Goal: Information Seeking & Learning: Learn about a topic

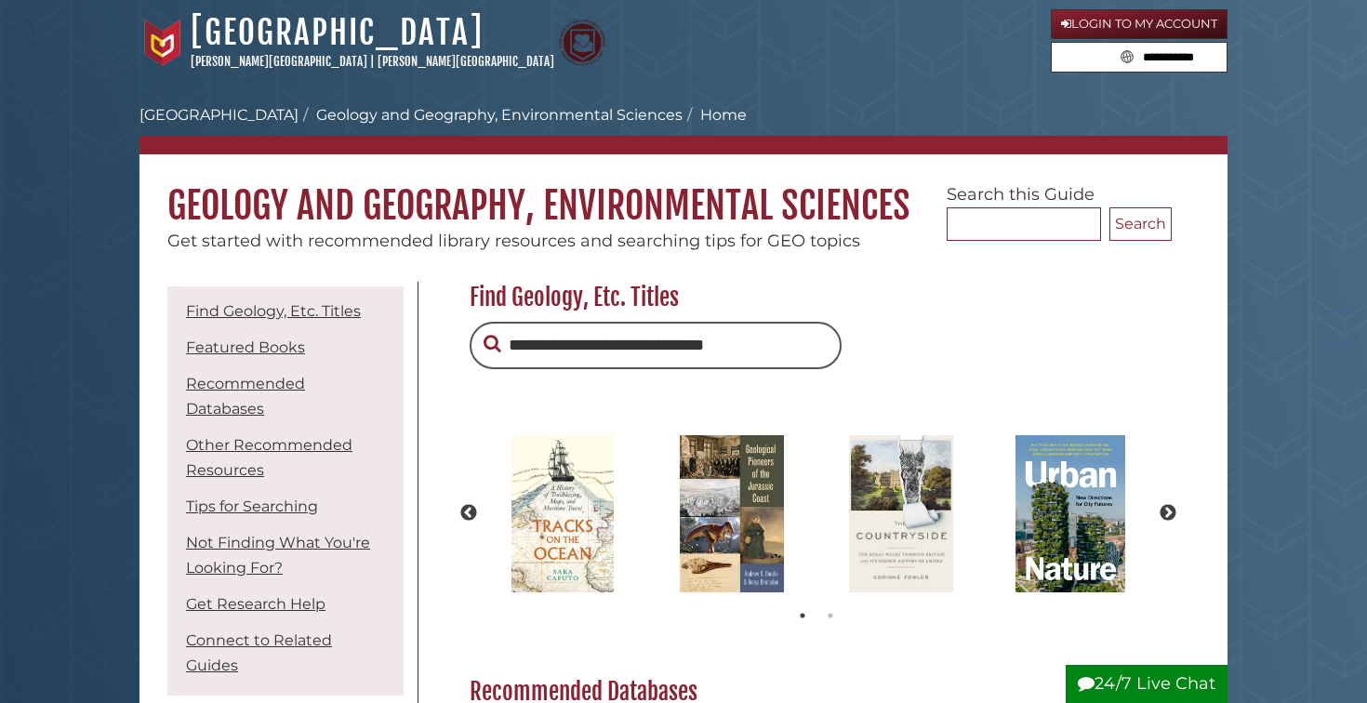
scroll to position [473, 0]
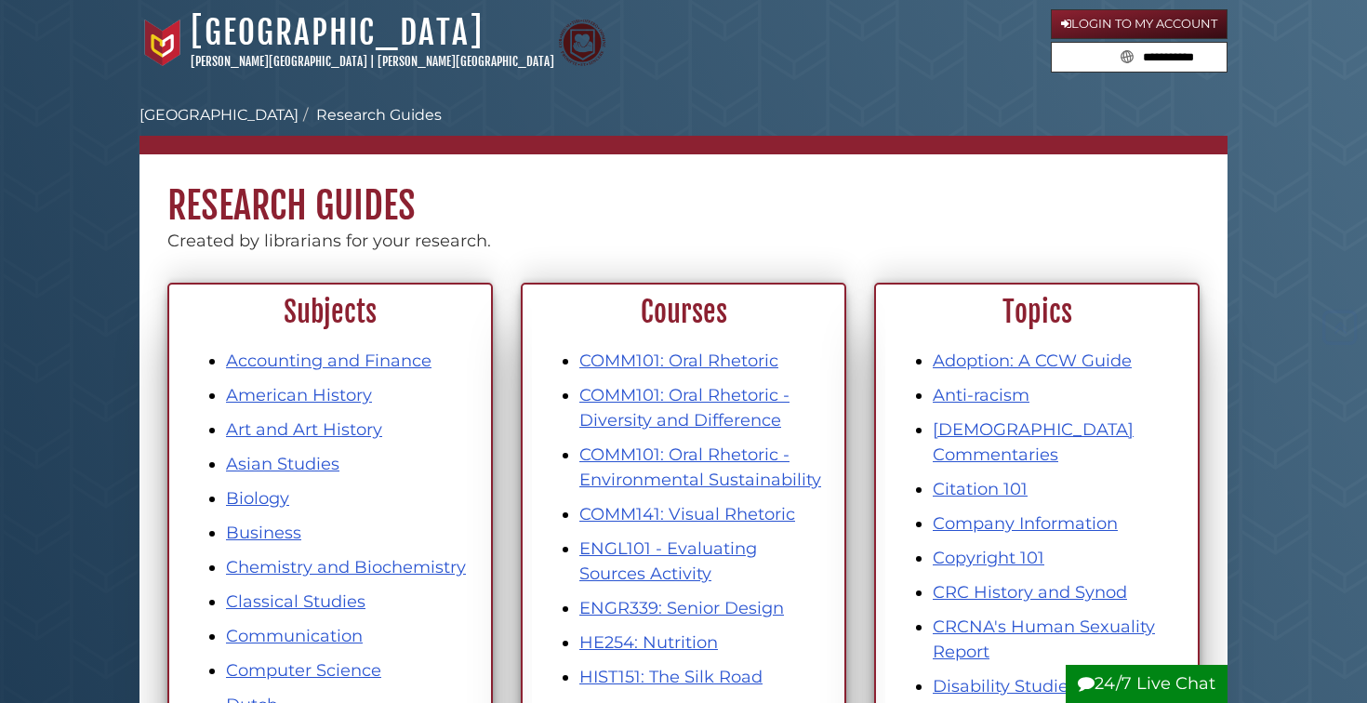
scroll to position [423, 0]
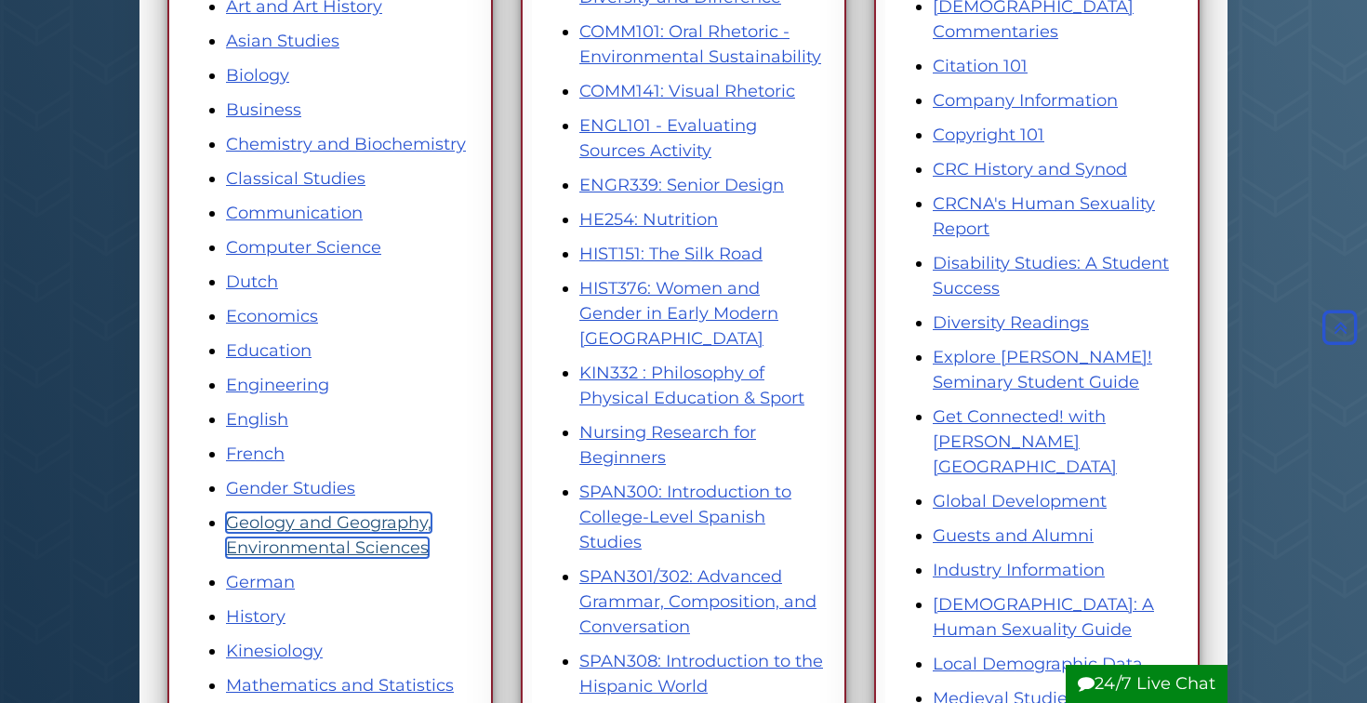
click at [376, 523] on link "Geology and Geography, Environmental Sciences" at bounding box center [329, 535] width 206 height 46
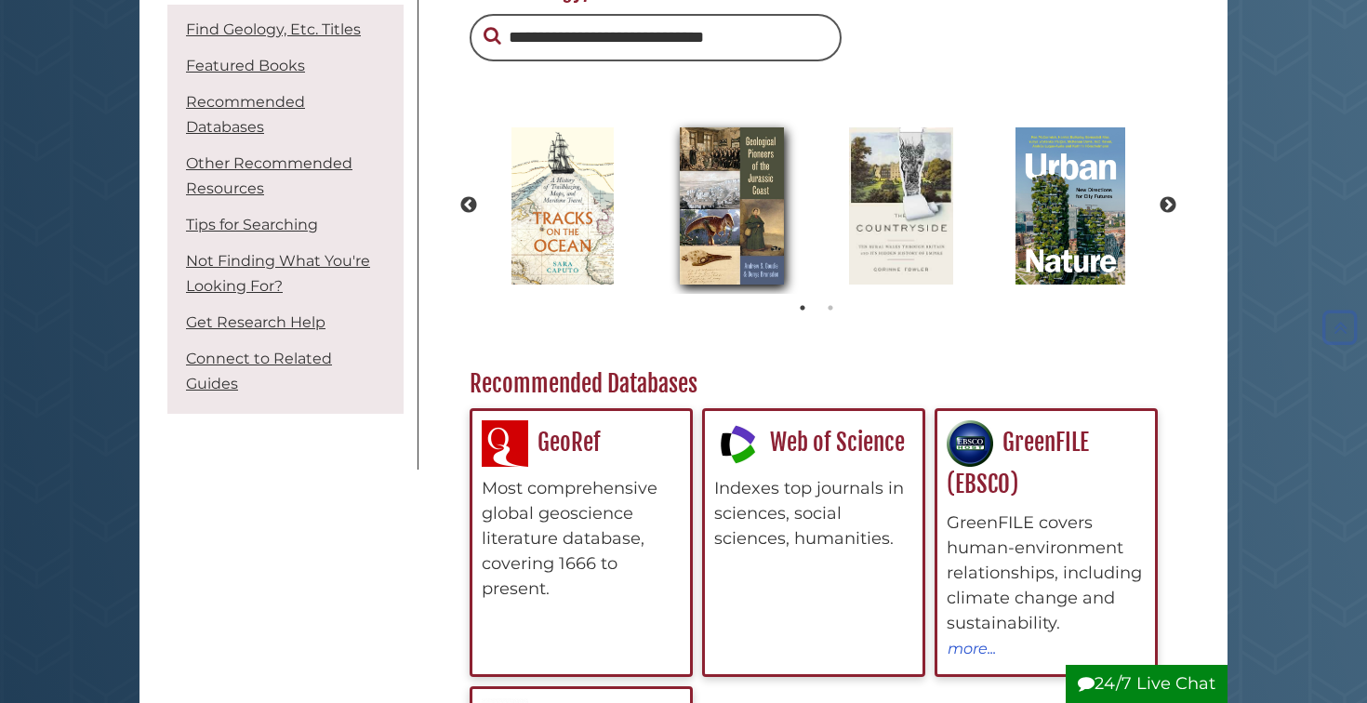
scroll to position [313, 0]
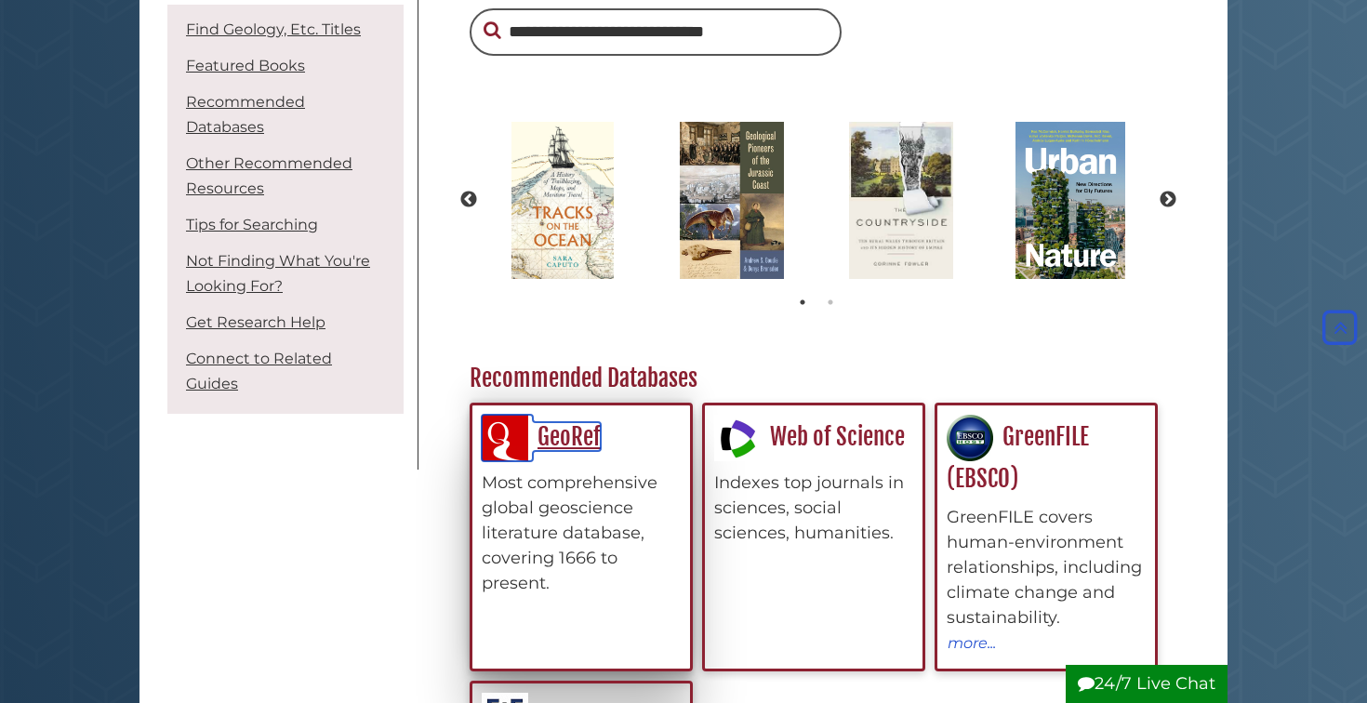
click at [599, 444] on link "GeoRef" at bounding box center [541, 436] width 119 height 29
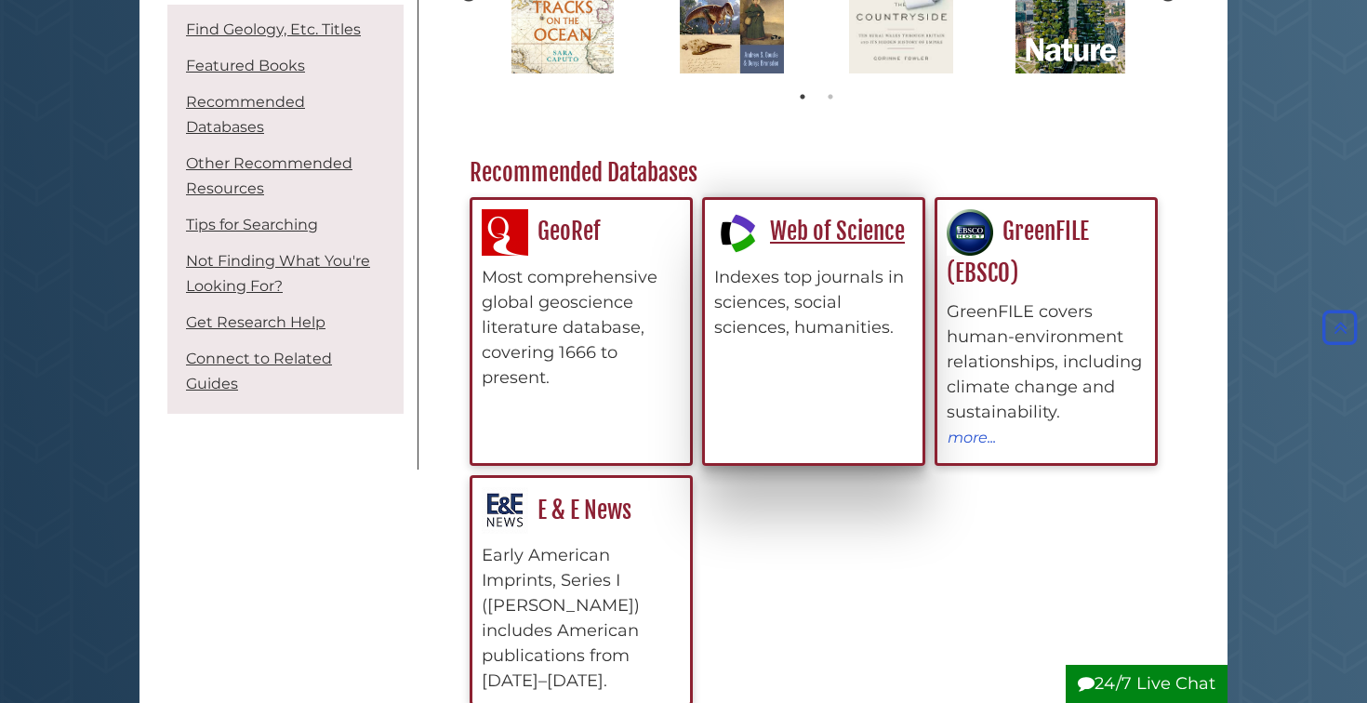
scroll to position [523, 0]
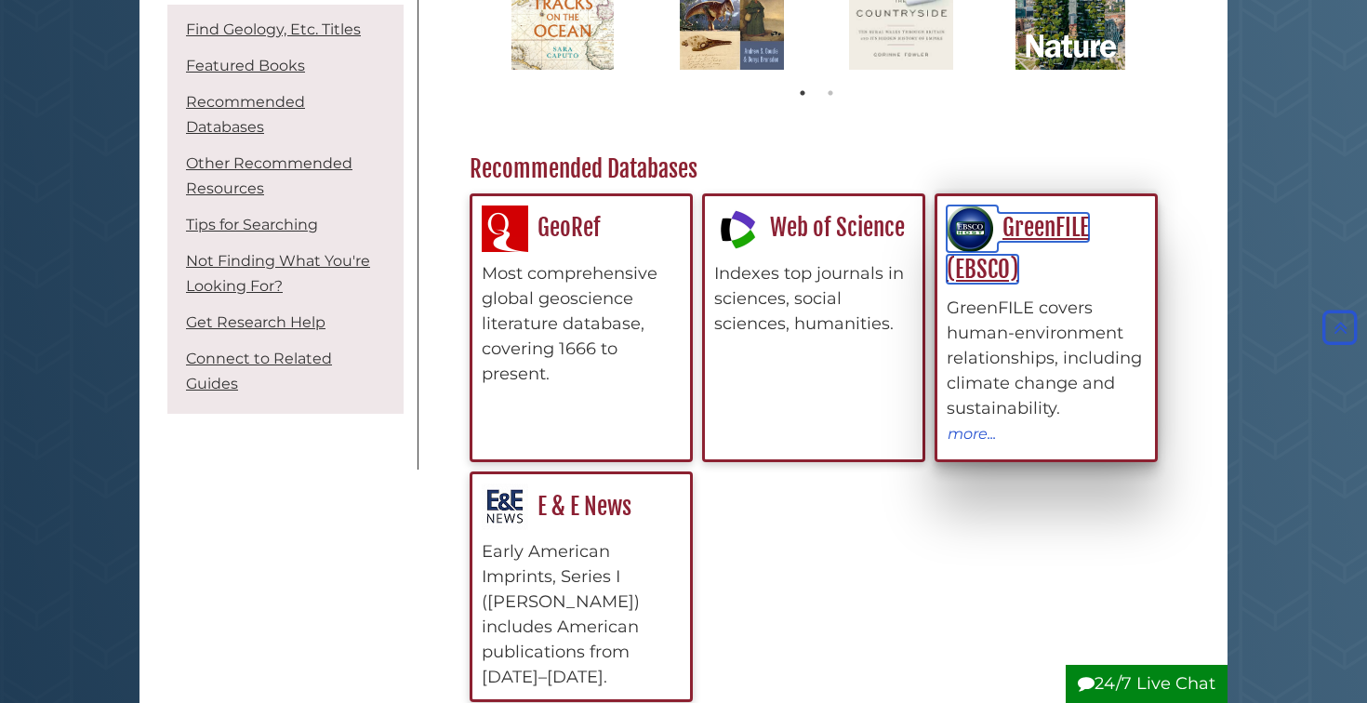
click at [1035, 237] on link "GreenFILE (EBSCO)" at bounding box center [1018, 248] width 142 height 71
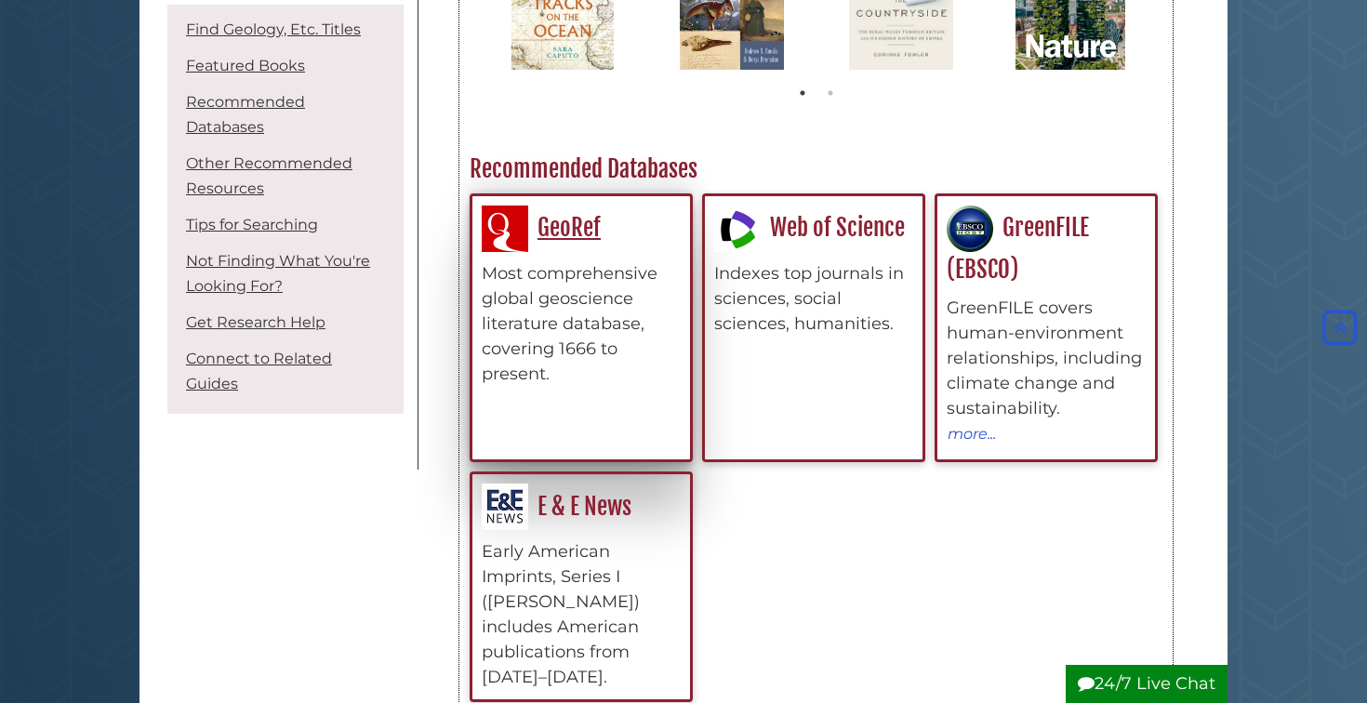
click at [538, 260] on div "GeoRef Most comprehensive global geoscience literature database, covering 1666 …" at bounding box center [581, 296] width 199 height 181
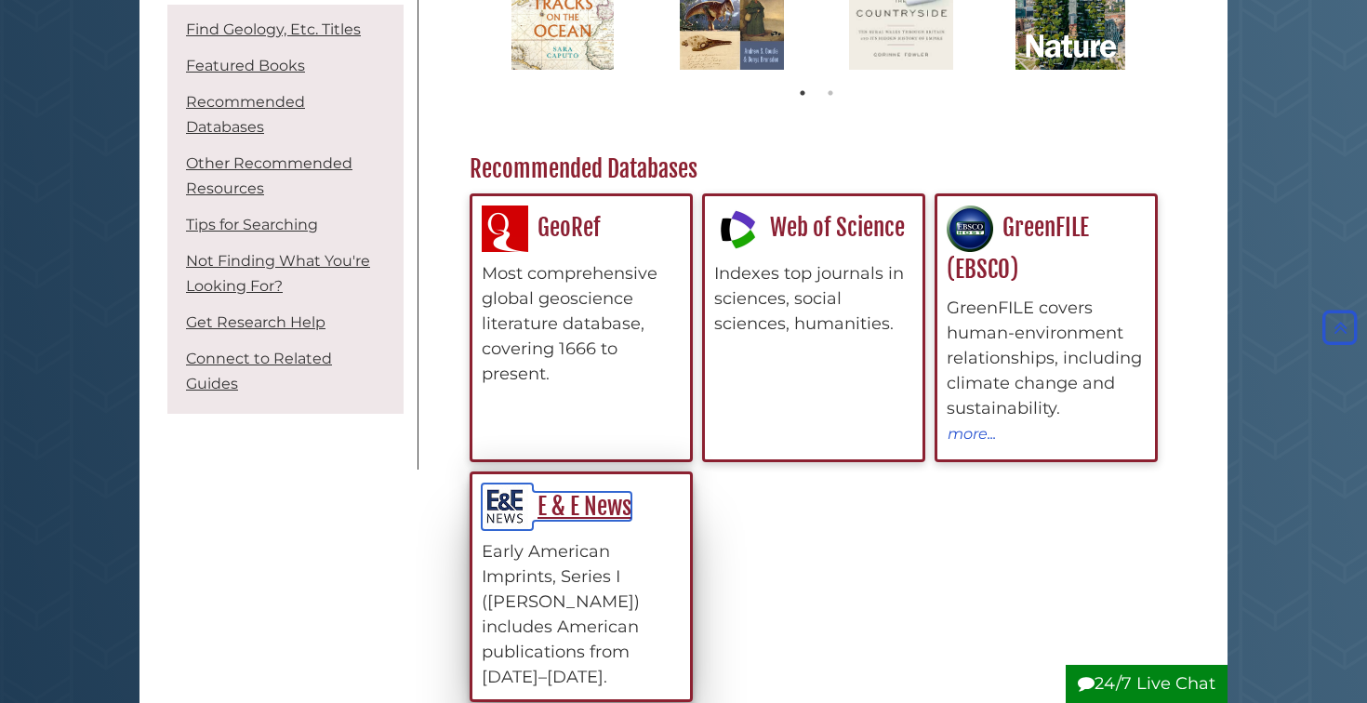
click at [610, 514] on link "E & E News" at bounding box center [557, 506] width 150 height 29
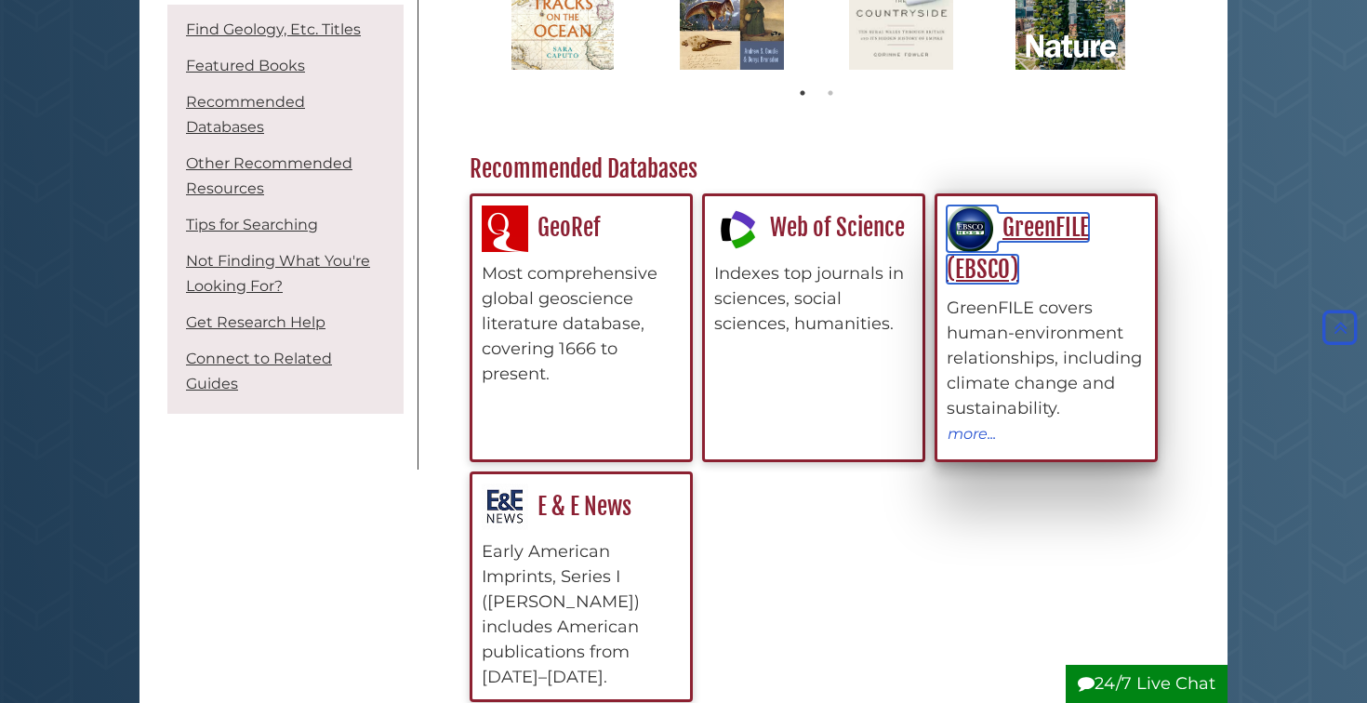
click at [999, 239] on link "GreenFILE (EBSCO)" at bounding box center [1018, 248] width 142 height 71
